Goal: Information Seeking & Learning: Learn about a topic

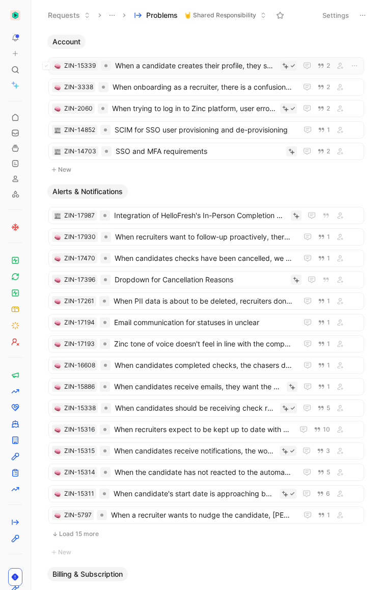
click at [171, 69] on span "When a candidate creates their profile, they should not use temporary emails" at bounding box center [195, 66] width 161 height 12
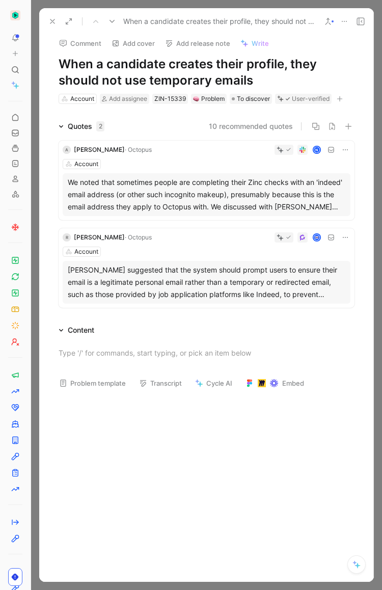
click at [51, 23] on icon at bounding box center [52, 21] width 8 height 8
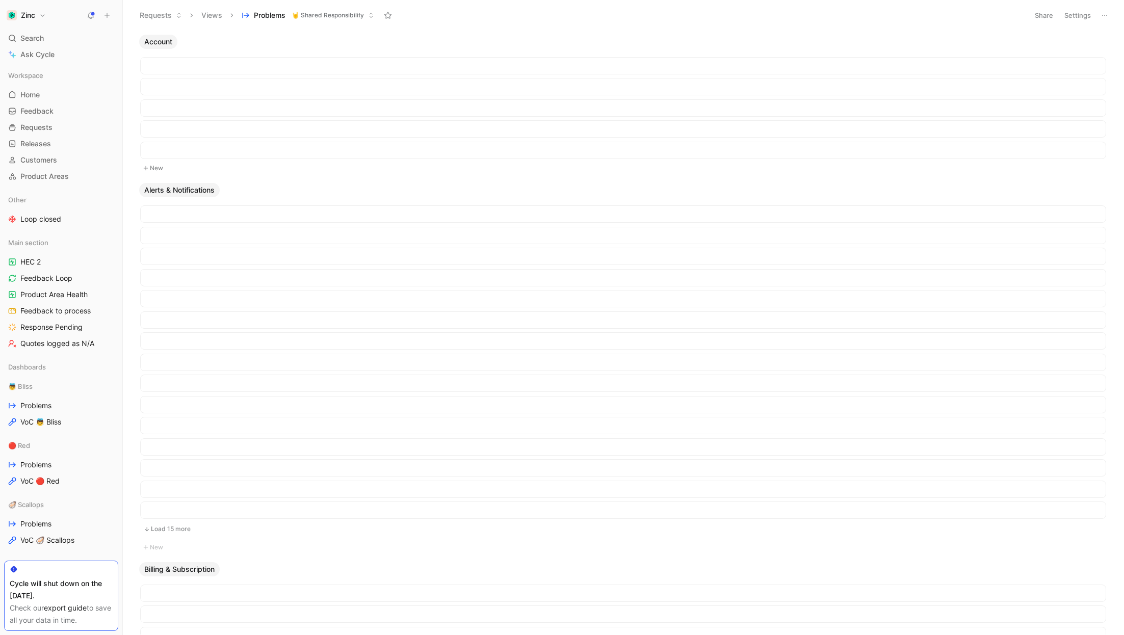
scroll to position [1034, 0]
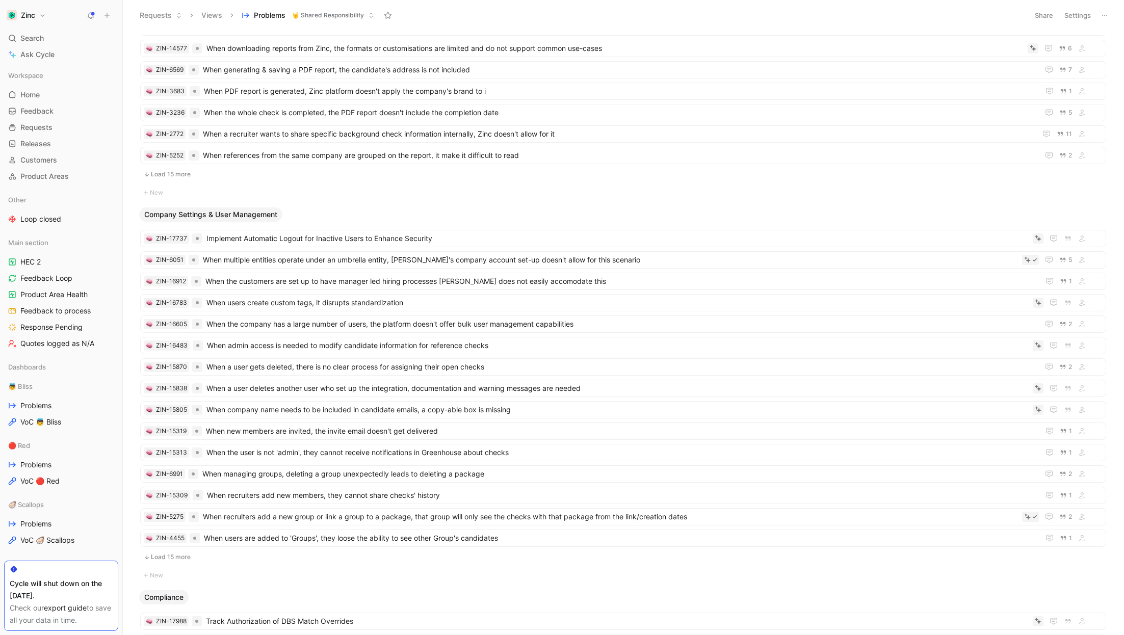
click at [752, 309] on ul "ZIN-17737 Implement Automatic Logout for Inactive Users to Enhance Security ZIN…" at bounding box center [623, 398] width 966 height 337
click at [733, 318] on span "When the company has a large number of users, the platform doesn't offer bulk u…" at bounding box center [620, 324] width 828 height 12
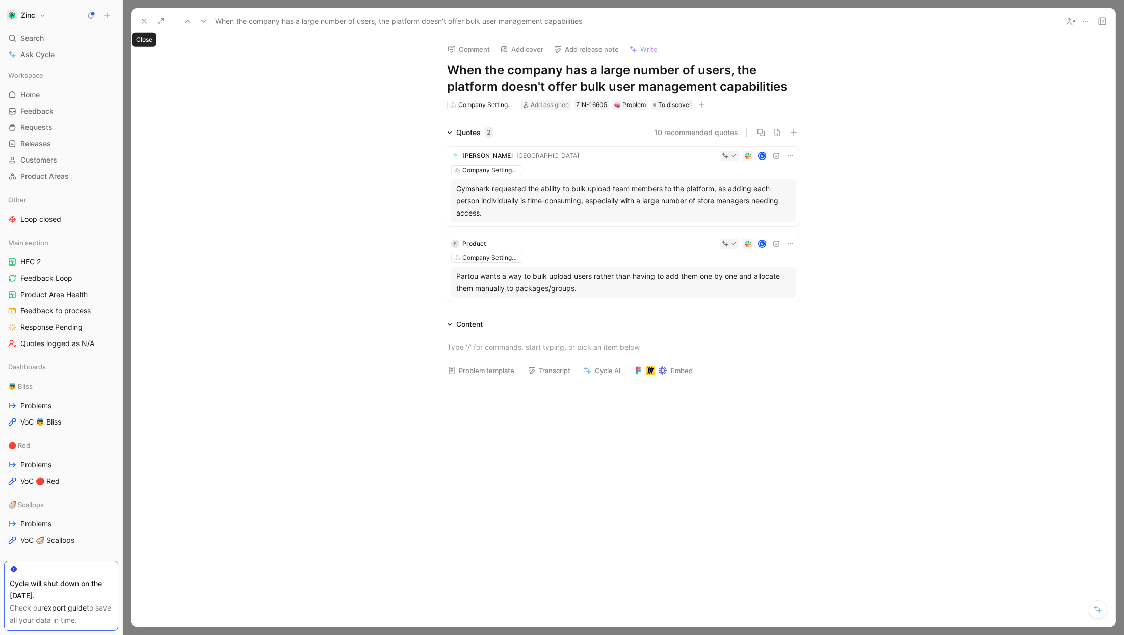
click at [146, 20] on use at bounding box center [144, 21] width 4 height 4
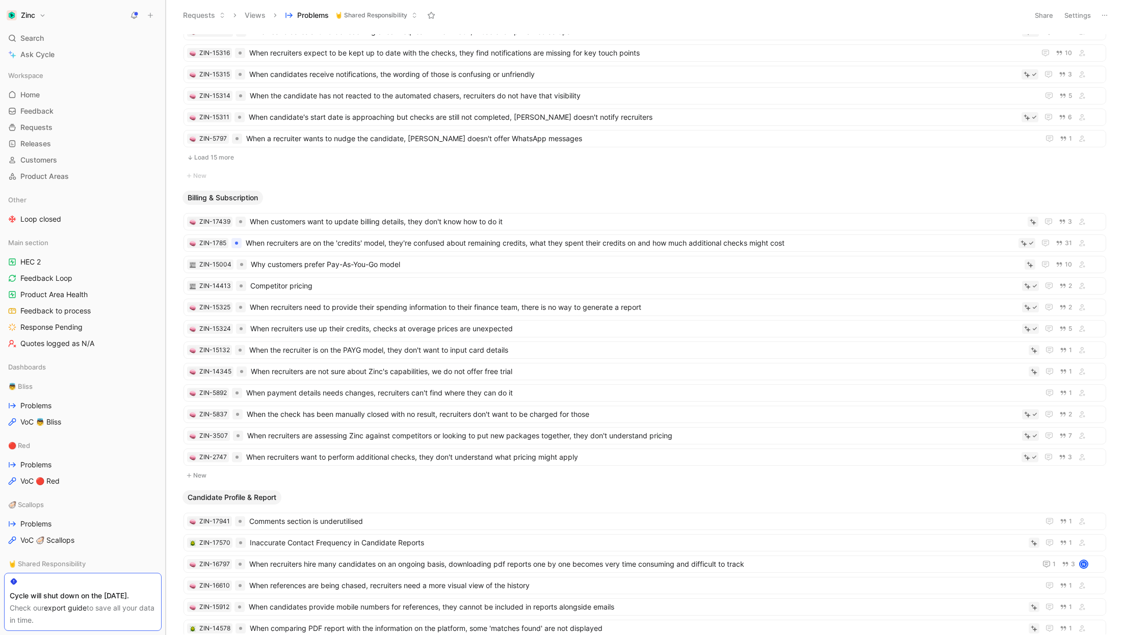
drag, startPoint x: 123, startPoint y: 182, endPoint x: 319, endPoint y: 193, distance: 196.0
click at [319, 193] on div "Zinc Search ⌘ K Ask Cycle Workspace Home G then H Feedback G then F Requests G …" at bounding box center [562, 317] width 1124 height 635
